Goal: Navigation & Orientation: Find specific page/section

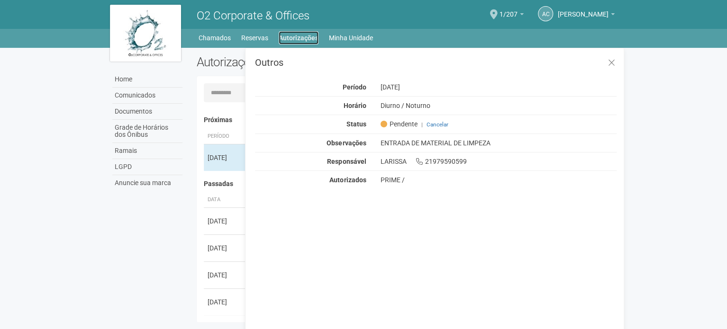
click at [295, 37] on link "Autorizações" at bounding box center [299, 37] width 40 height 13
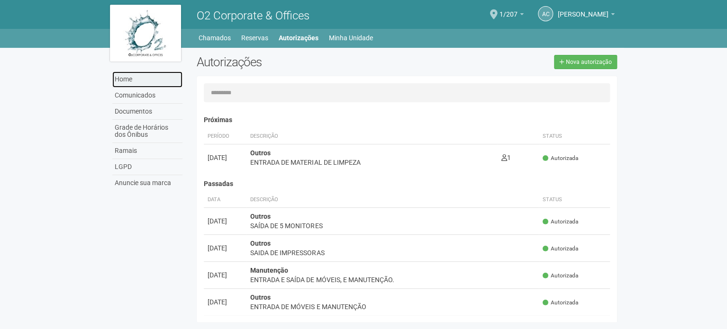
click at [143, 82] on link "Home" at bounding box center [147, 80] width 70 height 16
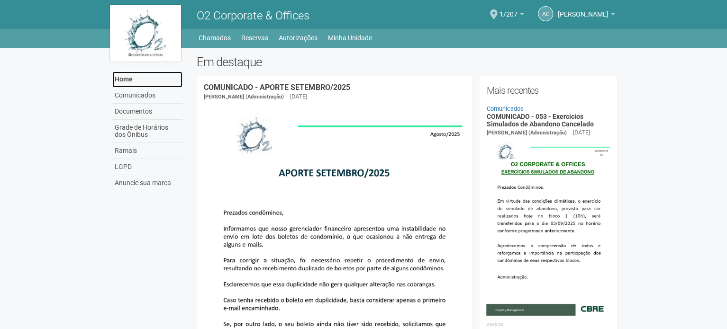
click at [128, 82] on link "Home" at bounding box center [147, 80] width 70 height 16
click at [135, 79] on link "Home" at bounding box center [147, 80] width 70 height 16
click at [41, 86] on body "Aguarde... O2 Corporate & Offices AC [PERSON_NAME] [PERSON_NAME] [EMAIL_ADDRESS…" at bounding box center [363, 164] width 727 height 329
drag, startPoint x: 269, startPoint y: 59, endPoint x: 192, endPoint y: 63, distance: 76.4
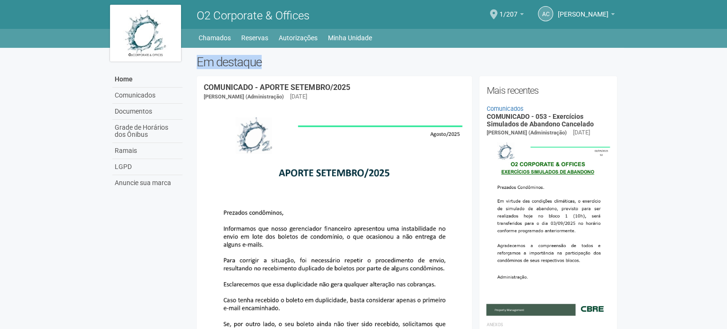
click at [224, 57] on h2 "Em destaque" at bounding box center [407, 62] width 420 height 14
drag, startPoint x: 251, startPoint y: 63, endPoint x: 192, endPoint y: 67, distance: 58.9
click at [207, 66] on h2 "Em destaque" at bounding box center [407, 62] width 420 height 14
drag, startPoint x: 198, startPoint y: 65, endPoint x: 299, endPoint y: 65, distance: 101.4
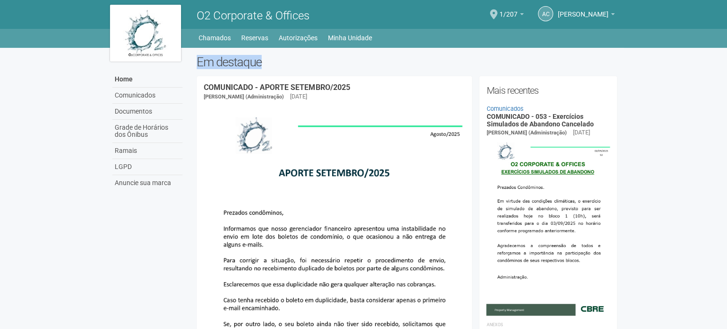
click at [299, 65] on h2 "Em destaque" at bounding box center [407, 62] width 420 height 14
click at [292, 64] on h2 "Em destaque" at bounding box center [407, 62] width 420 height 14
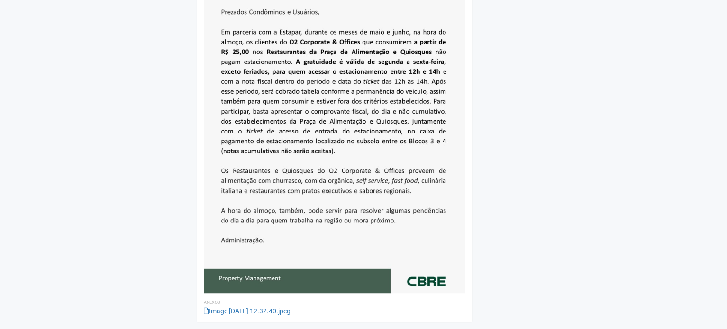
drag, startPoint x: 667, startPoint y: 73, endPoint x: 642, endPoint y: 263, distance: 192.0
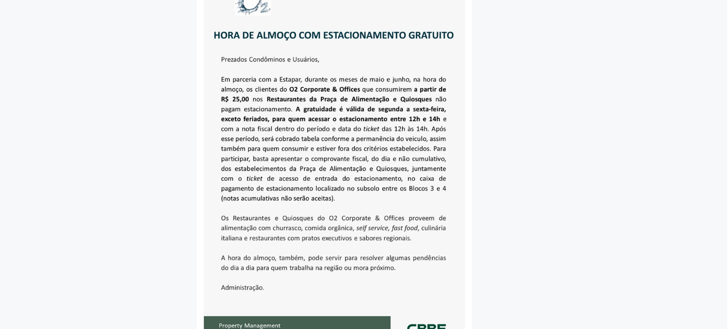
scroll to position [1938, 0]
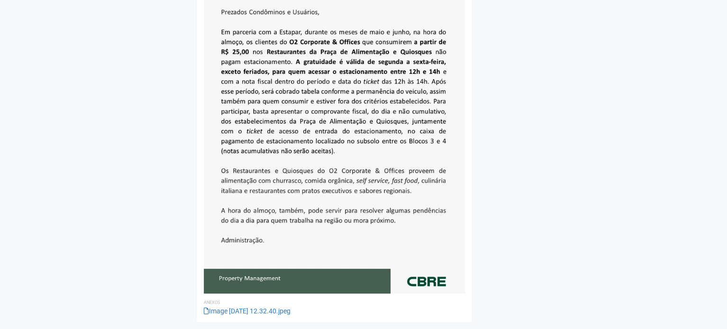
drag, startPoint x: 631, startPoint y: 273, endPoint x: 531, endPoint y: 351, distance: 127.2
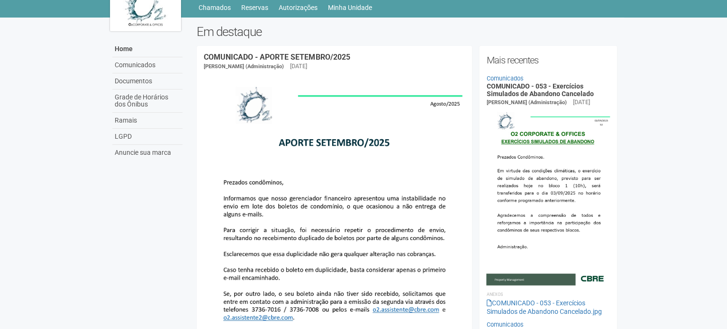
scroll to position [0, 0]
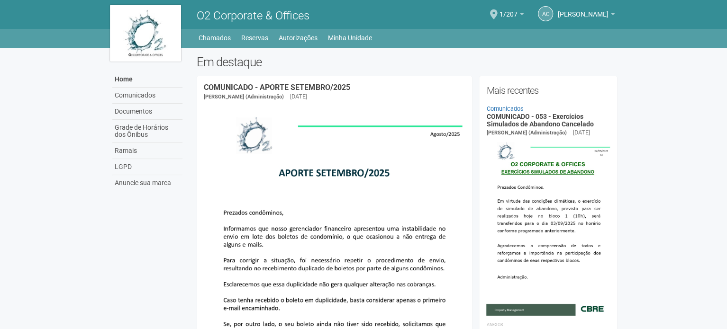
drag, startPoint x: 434, startPoint y: 117, endPoint x: 275, endPoint y: -57, distance: 235.7
click at [138, 80] on link "Home" at bounding box center [147, 80] width 70 height 16
